Goal: Obtain resource: Download file/media

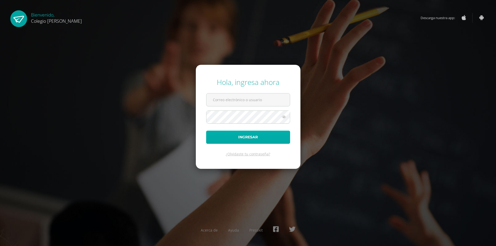
type input "[EMAIL_ADDRESS][DOMAIN_NAME]"
click at [254, 141] on button "Ingresar" at bounding box center [248, 137] width 84 height 13
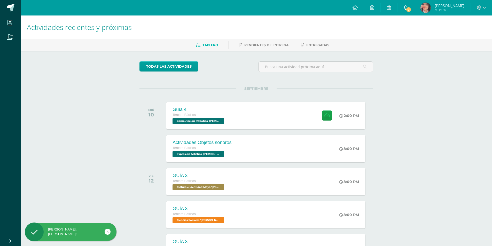
click at [411, 8] on span "2" at bounding box center [408, 10] width 6 height 6
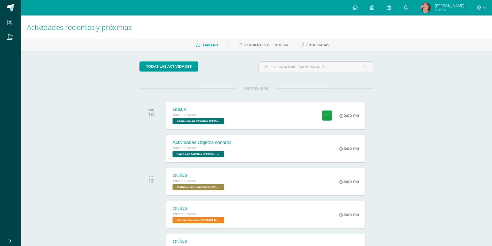
click at [344, 85] on div "todas las Actividades No tienes actividades Échale un vistazo a los demás perío…" at bounding box center [256, 189] width 254 height 276
click at [269, 123] on div "Guía 4 Tercero Básicos Computación Robótica '[PERSON_NAME]' 2:00 PM Guía 4 Comp…" at bounding box center [265, 116] width 201 height 28
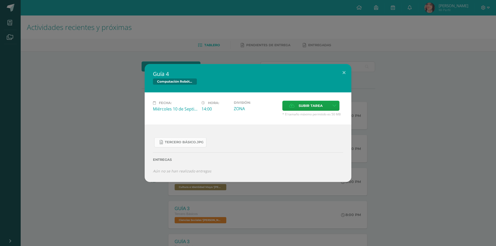
click at [183, 143] on span "Tercero Básico.jpg" at bounding box center [184, 142] width 39 height 4
